Goal: Task Accomplishment & Management: Use online tool/utility

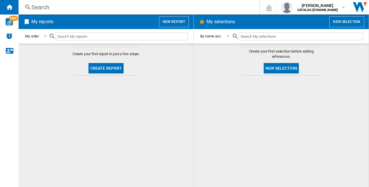
click at [176, 20] on button "New report" at bounding box center [174, 21] width 30 height 11
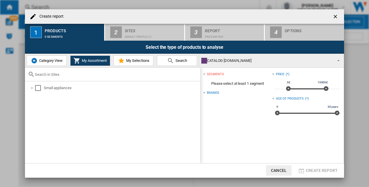
click at [48, 62] on span "Category View" at bounding box center [50, 60] width 25 height 4
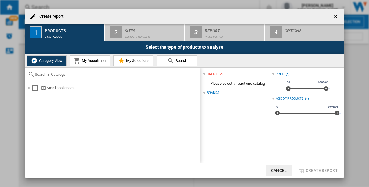
click at [79, 57] on md-icon at bounding box center [76, 60] width 7 height 7
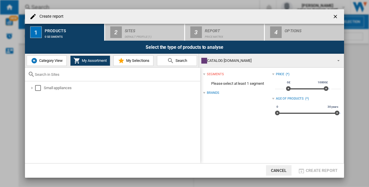
click at [46, 61] on span "Category View" at bounding box center [50, 60] width 25 height 4
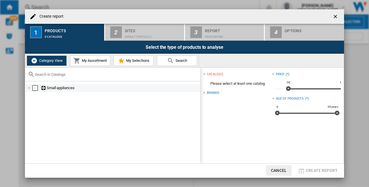
click at [34, 88] on div "Select" at bounding box center [35, 88] width 6 height 6
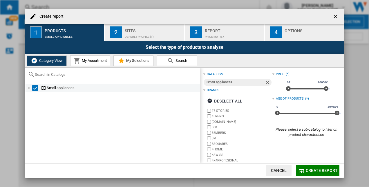
click at [44, 87] on ng-md-icon at bounding box center [44, 88] width 6 height 6
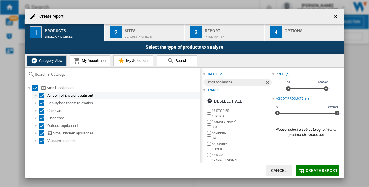
click at [42, 93] on div "Select" at bounding box center [42, 96] width 6 height 6
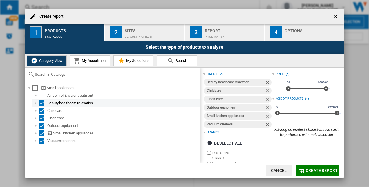
click at [42, 100] on div "Select" at bounding box center [42, 103] width 6 height 6
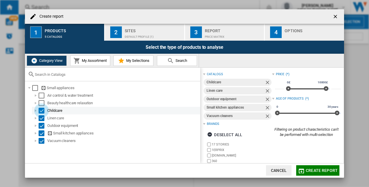
click at [44, 110] on div "Select" at bounding box center [42, 111] width 6 height 6
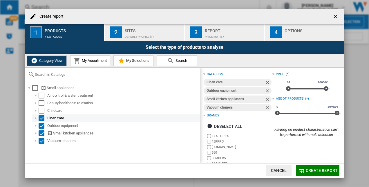
click at [42, 117] on div "Select" at bounding box center [42, 118] width 6 height 6
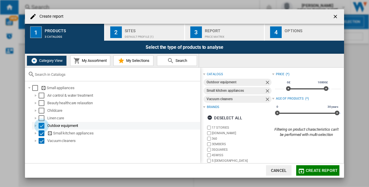
click at [43, 125] on div "Select" at bounding box center [42, 126] width 6 height 6
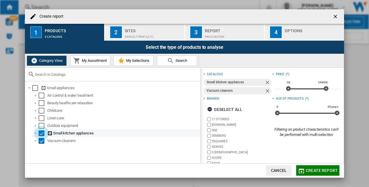
click at [42, 134] on div "Select" at bounding box center [42, 133] width 6 height 6
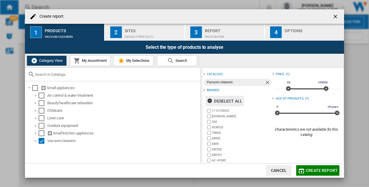
click at [218, 102] on div "Deselect all" at bounding box center [224, 101] width 35 height 10
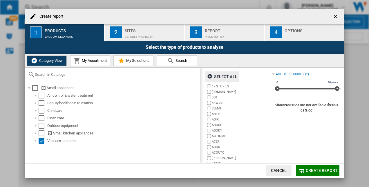
scroll to position [40, 0]
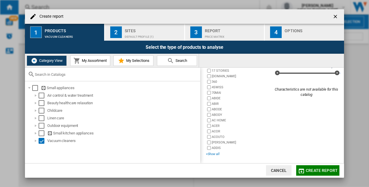
click at [213, 153] on div "+Show all" at bounding box center [239, 154] width 66 height 4
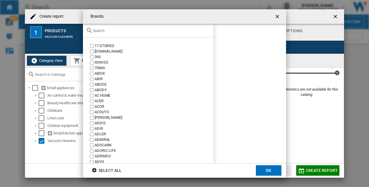
click at [116, 32] on input "text" at bounding box center [152, 30] width 118 height 4
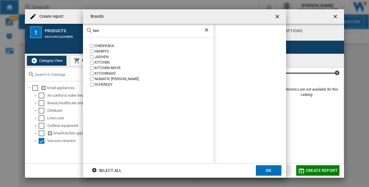
type input "hen"
click at [263, 170] on button "OK" at bounding box center [269, 170] width 26 height 10
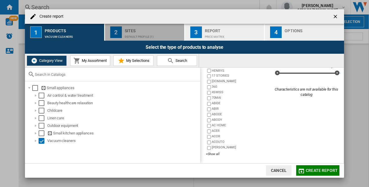
click at [145, 31] on div "Sites" at bounding box center [153, 29] width 57 height 6
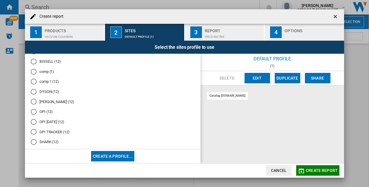
scroll to position [29, 0]
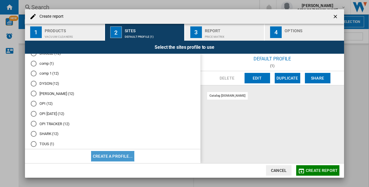
click at [101, 152] on button "Create a profile..." at bounding box center [112, 156] width 43 height 10
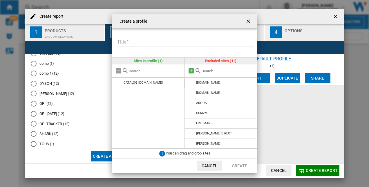
click at [190, 69] on md-icon at bounding box center [191, 70] width 7 height 7
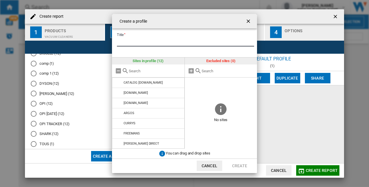
click at [162, 37] on md-input-container "Title Please enter a title for your profile" at bounding box center [186, 45] width 141 height 17
type input "*"
type input "*****"
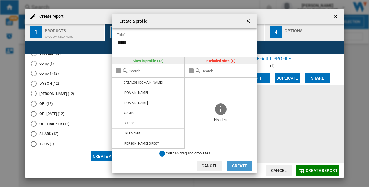
click at [242, 166] on button "Create" at bounding box center [240, 165] width 26 height 10
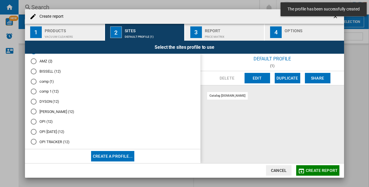
scroll to position [0, 0]
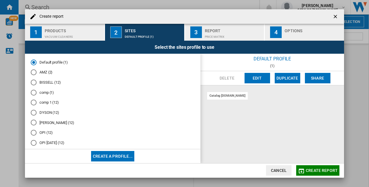
click at [318, 171] on span "Create report" at bounding box center [322, 170] width 32 height 5
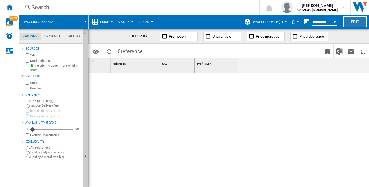
click at [352, 20] on button "Edit" at bounding box center [354, 21] width 23 height 11
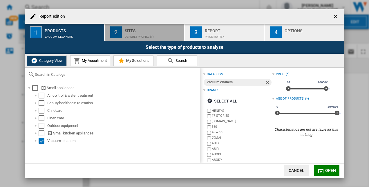
click at [132, 28] on div "Sites" at bounding box center [153, 29] width 57 height 6
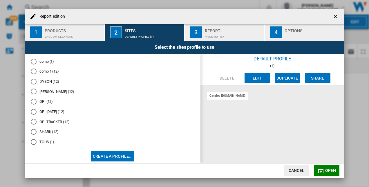
scroll to position [48, 0]
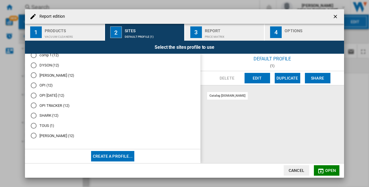
click at [50, 137] on md-radio-button "[PERSON_NAME] (12)" at bounding box center [113, 136] width 164 height 6
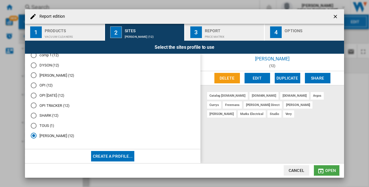
click at [327, 171] on span "Open" at bounding box center [330, 170] width 11 height 5
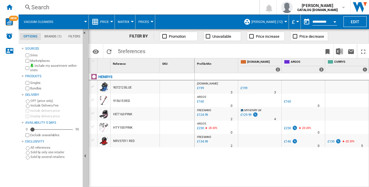
drag, startPoint x: 254, startPoint y: 183, endPoint x: 262, endPoint y: 186, distance: 8.3
click at [262, 186] on div "[DOMAIN_NAME] : [GEOGRAPHIC_DATA] AMAZON -1.0 % £199 % N/A 3 [DOMAIN_NAME] : UK…" at bounding box center [282, 130] width 175 height 114
click at [205, 162] on div "[DOMAIN_NAME] : [GEOGRAPHIC_DATA] AMAZON -1.0 % £199 % N/A 3 [DOMAIN_NAME] : UK…" at bounding box center [282, 130] width 175 height 114
click at [337, 51] on img "Download in Excel" at bounding box center [339, 51] width 7 height 7
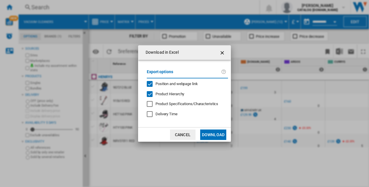
click at [216, 133] on button "Download" at bounding box center [213, 134] width 26 height 10
